Goal: Find specific fact: Find specific fact

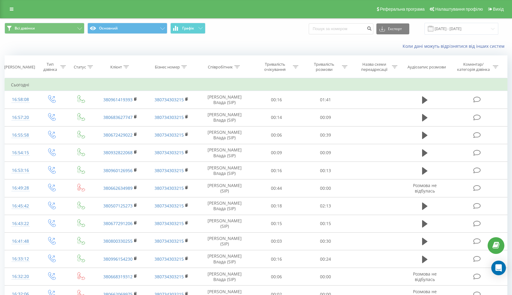
click at [123, 66] on div "Клієнт" at bounding box center [119, 67] width 19 height 5
click at [120, 110] on input "text" at bounding box center [121, 110] width 54 height 11
click at [117, 108] on input "text" at bounding box center [121, 110] width 54 height 11
paste input "0976522490"
type input "0976522490"
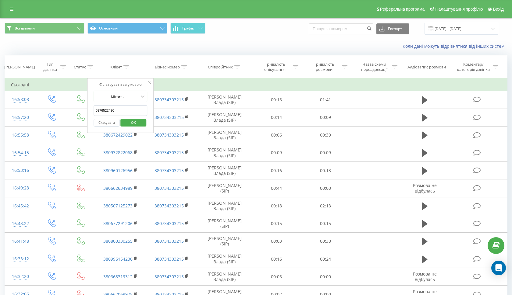
click at [139, 121] on span "OK" at bounding box center [133, 122] width 17 height 9
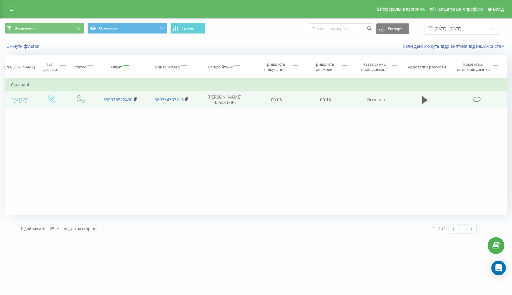
click at [420, 106] on td at bounding box center [424, 100] width 47 height 18
click at [426, 104] on icon at bounding box center [424, 100] width 5 height 7
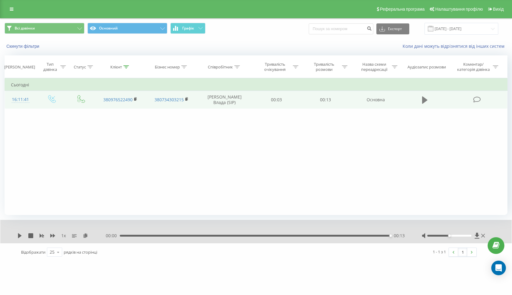
click at [425, 104] on icon at bounding box center [424, 100] width 5 height 7
click at [77, 3] on div "Реферальна програма Налаштування профілю Вихід" at bounding box center [256, 9] width 512 height 18
